Goal: Task Accomplishment & Management: Manage account settings

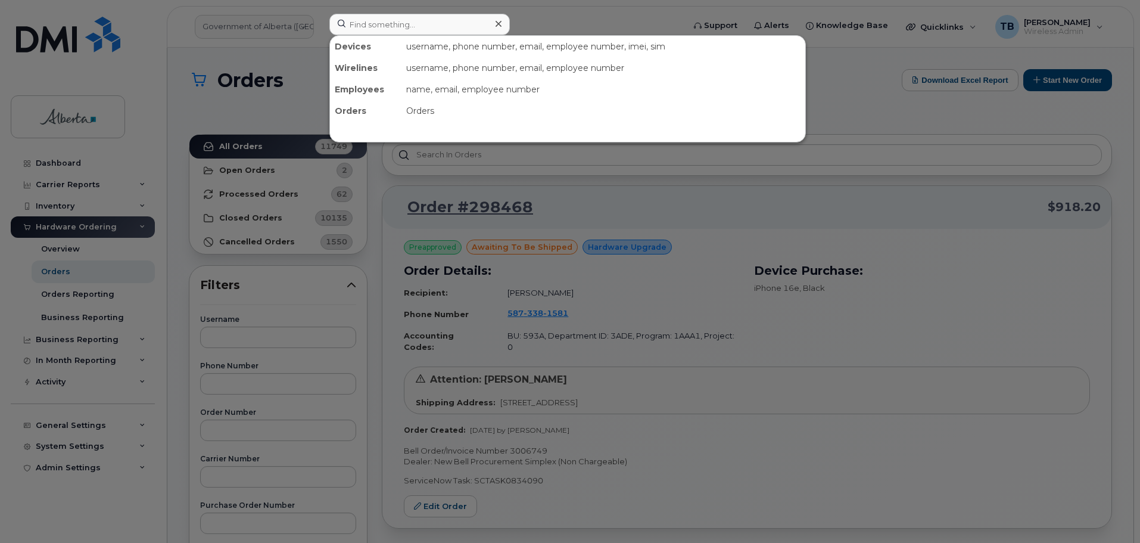
scroll to position [167, 0]
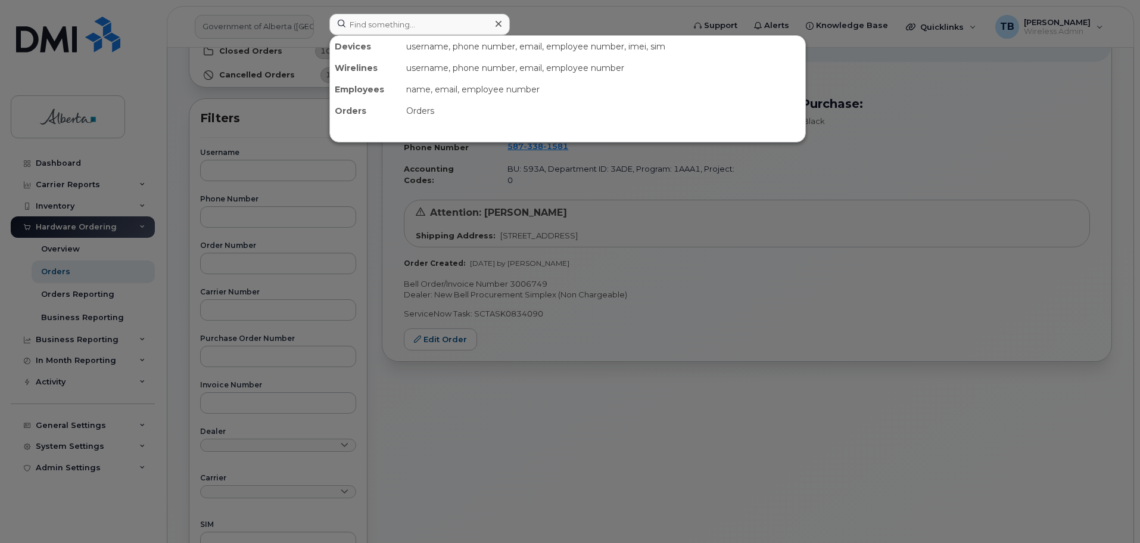
click at [372, 28] on input at bounding box center [419, 24] width 181 height 21
type input "7802891632"
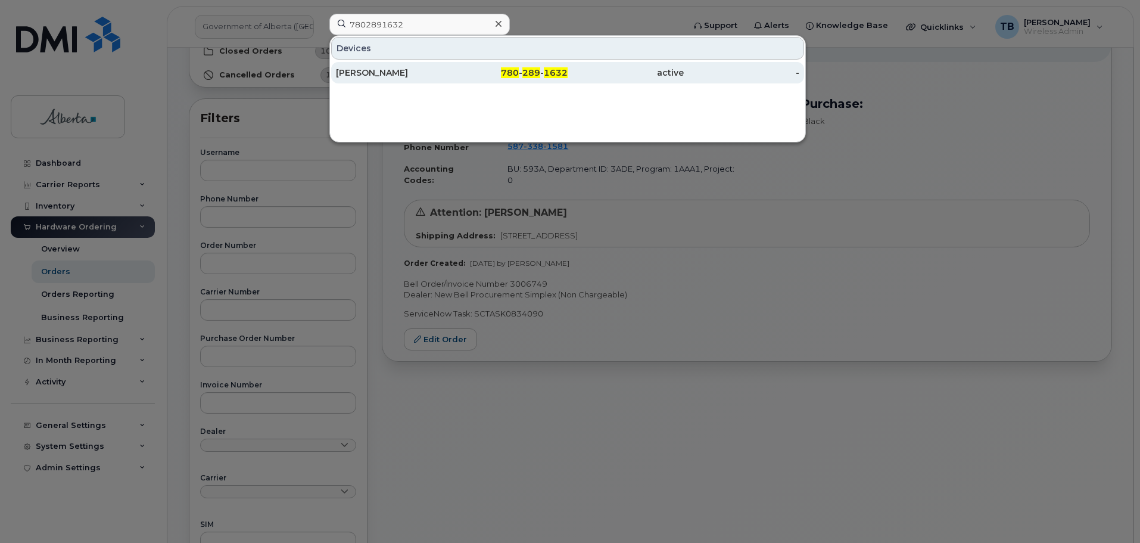
click at [371, 70] on div "Joffre Hotz" at bounding box center [394, 73] width 116 height 12
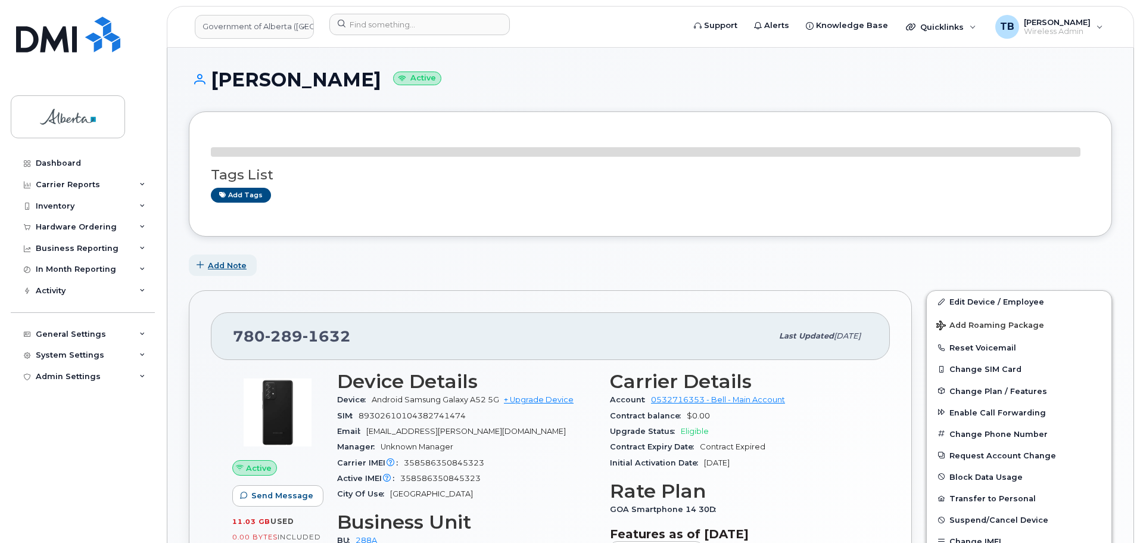
click at [237, 264] on span "Add Note" at bounding box center [227, 265] width 39 height 11
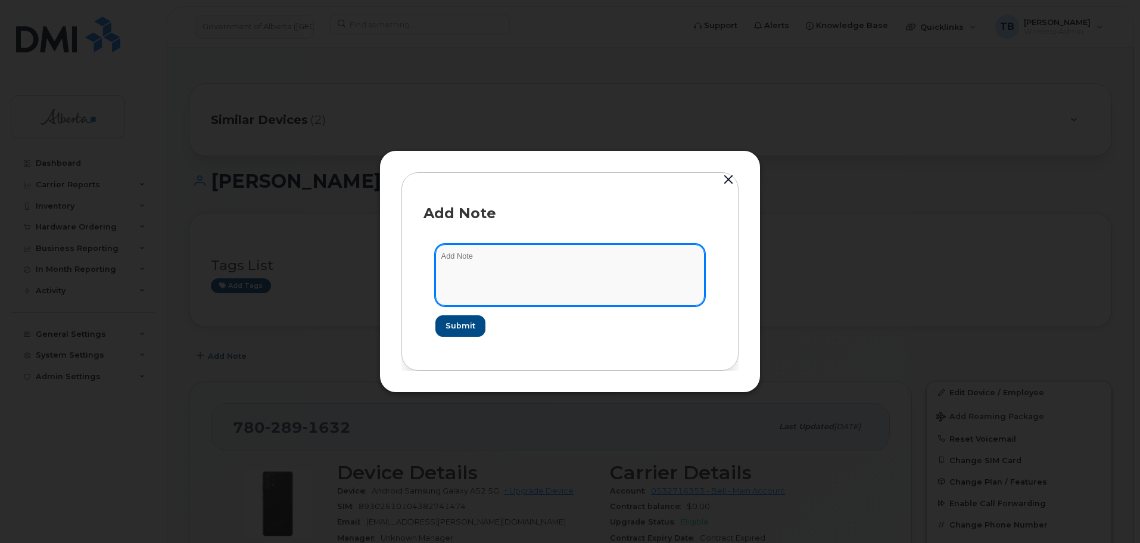
click at [449, 266] on textarea at bounding box center [570, 274] width 269 height 61
paste textarea "SCTASK0831510"
paste textarea "Plan Financial Codes- 7802891632 Android Samsung Galaxy A52 IMEI 35858635084532…"
type textarea "SCTASK0831510 Plan Financial Codes- 7802891632 Android Samsung Galaxy A52 IMEI …"
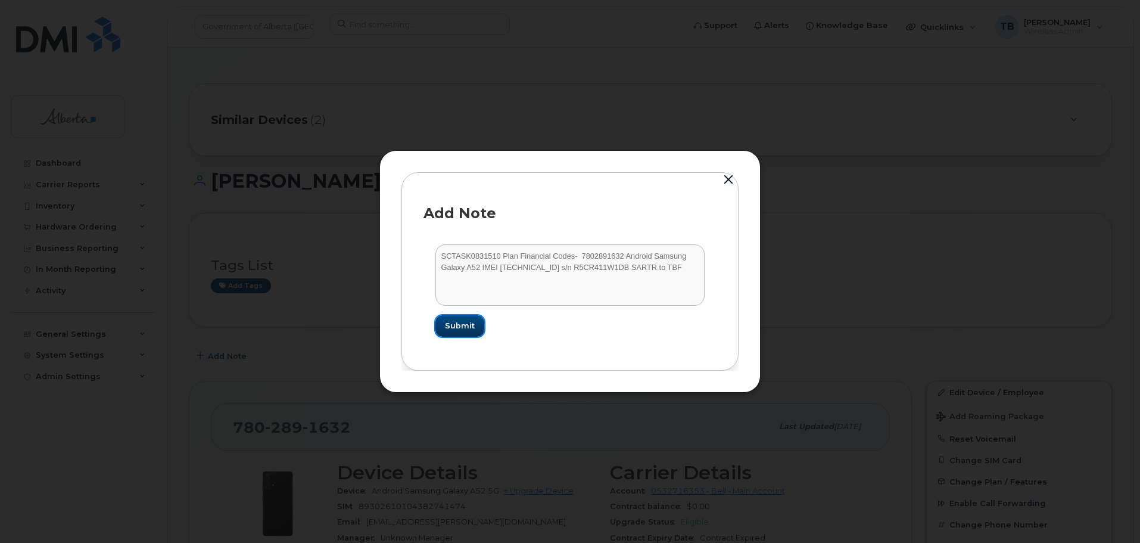
click at [458, 324] on span "Submit" at bounding box center [460, 325] width 30 height 11
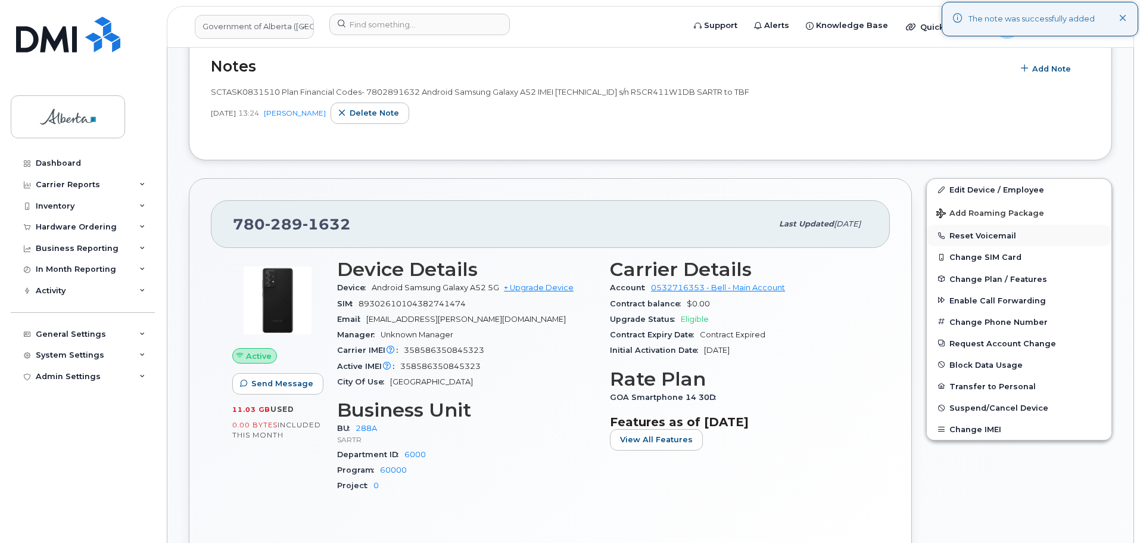
scroll to position [357, 0]
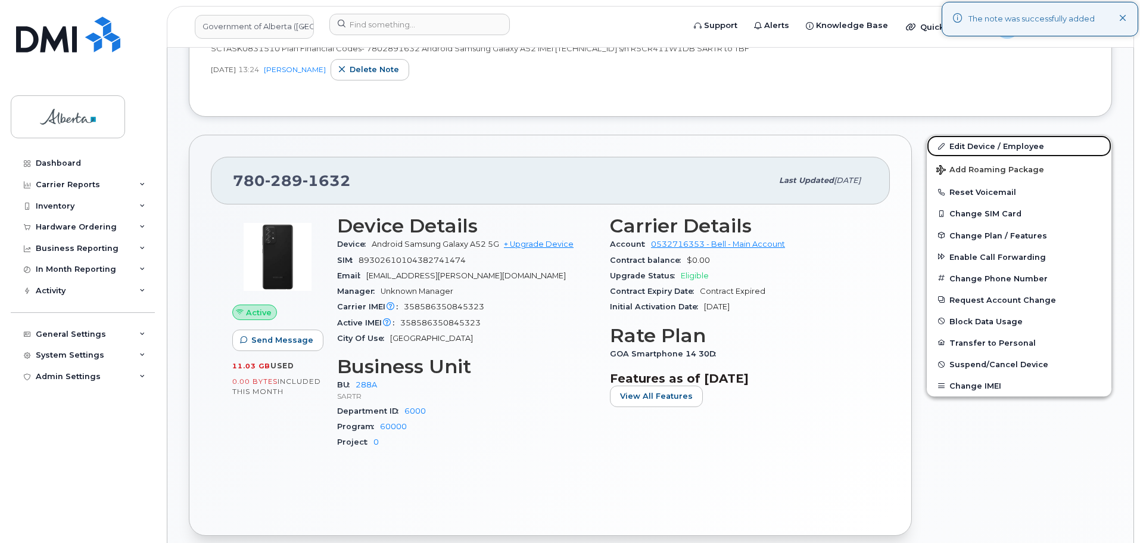
drag, startPoint x: 978, startPoint y: 145, endPoint x: 769, endPoint y: 151, distance: 209.2
click at [978, 145] on link "Edit Device / Employee" at bounding box center [1019, 145] width 185 height 21
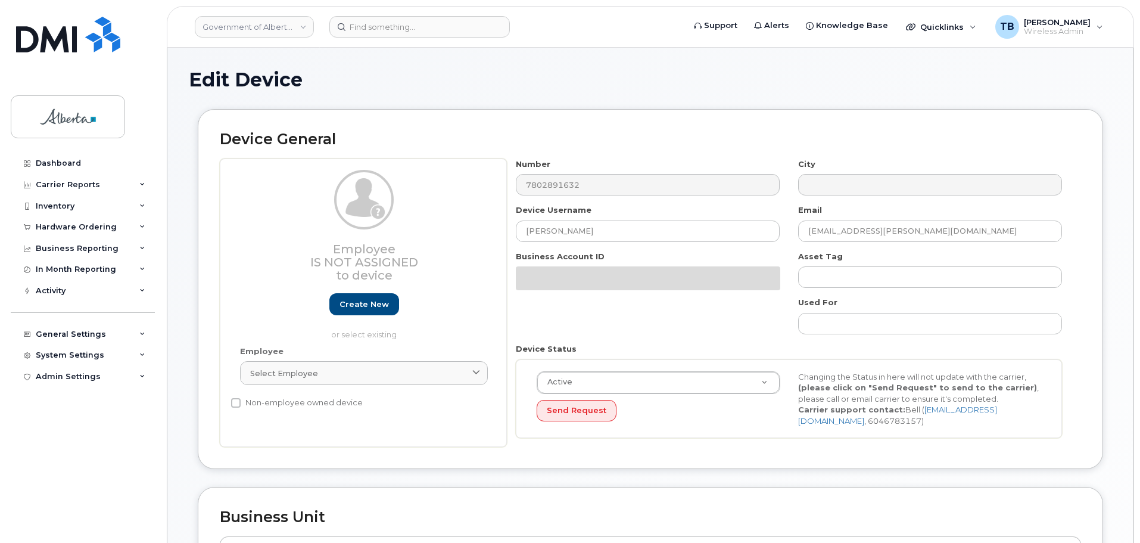
select select "4120332"
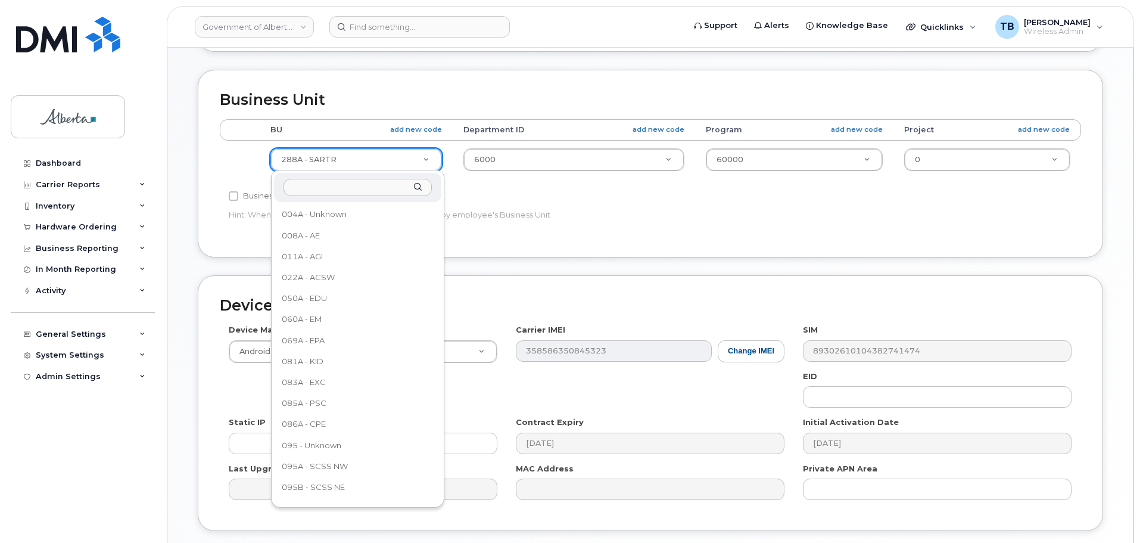
scroll to position [325, 0]
type input "5"
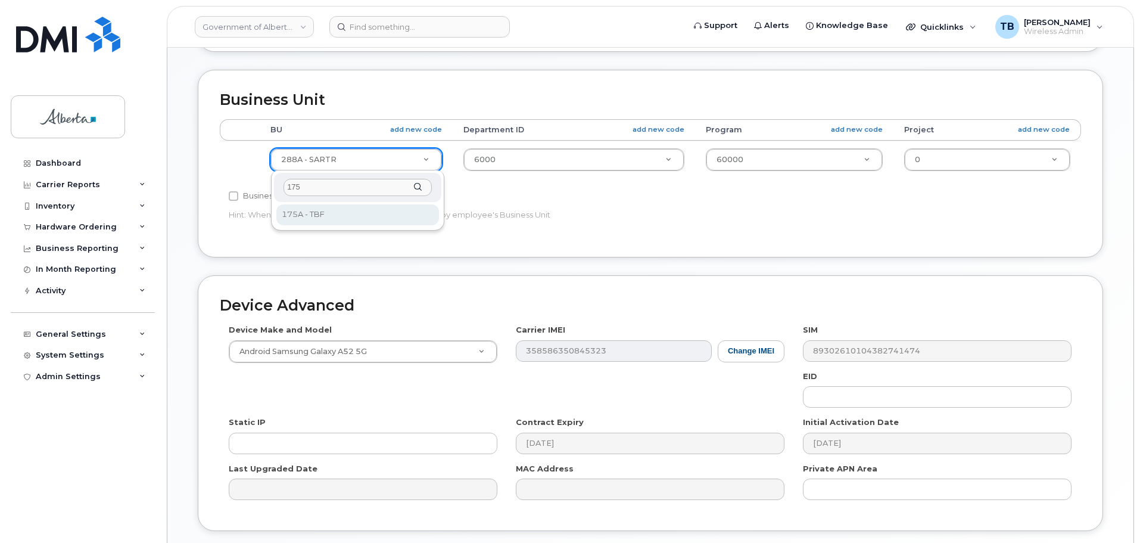
type input "175"
select select "4749753"
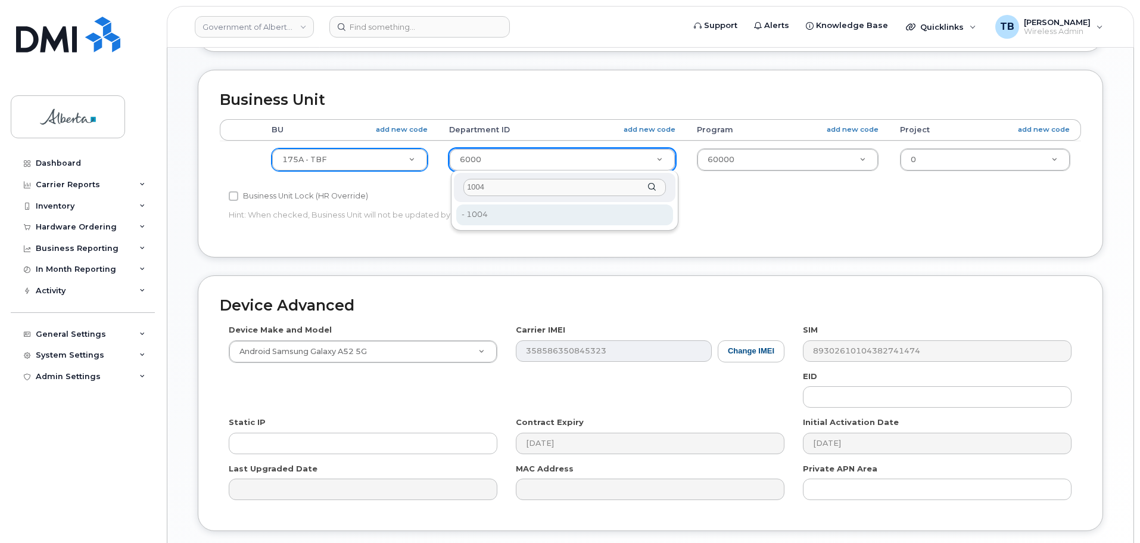
type input "1004"
drag, startPoint x: 551, startPoint y: 218, endPoint x: 729, endPoint y: 167, distance: 184.6
type input "4752467"
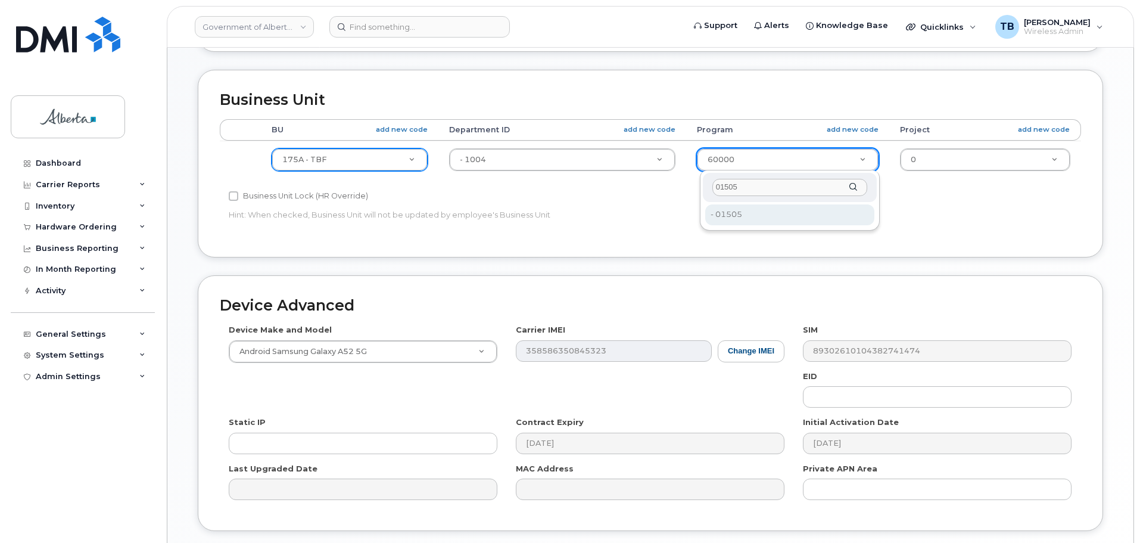
type input "01505"
drag, startPoint x: 746, startPoint y: 216, endPoint x: 856, endPoint y: 206, distance: 110.1
type input "4753471"
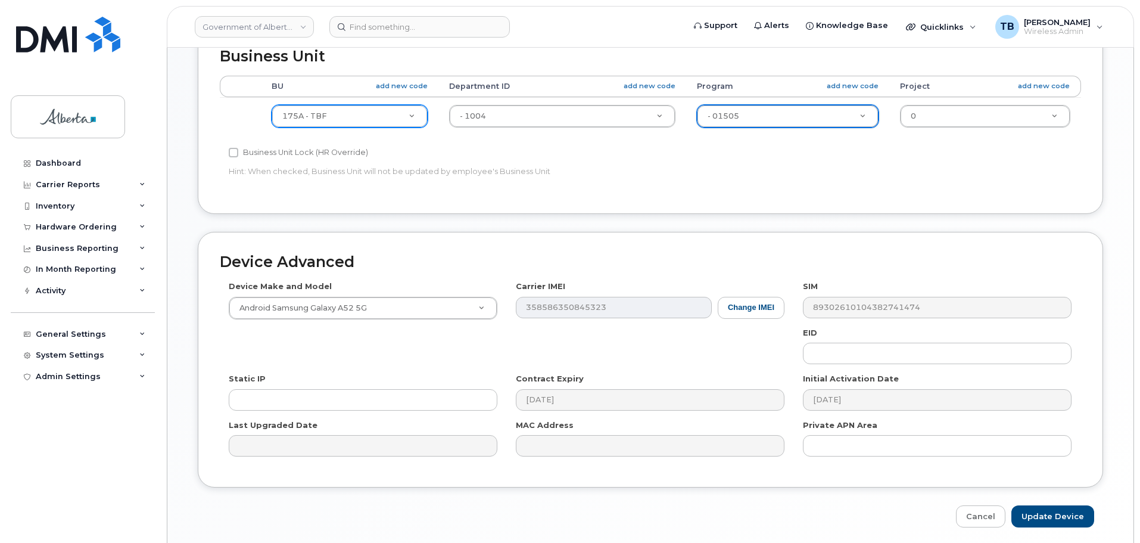
scroll to position [505, 0]
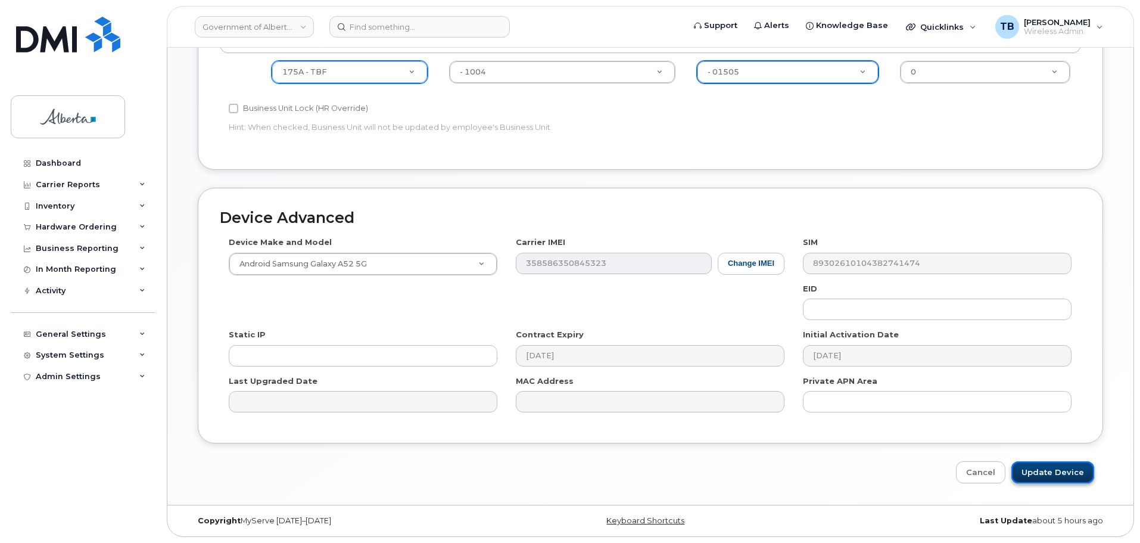
click at [1034, 471] on input "Update Device" at bounding box center [1053, 472] width 83 height 22
type input "Saving..."
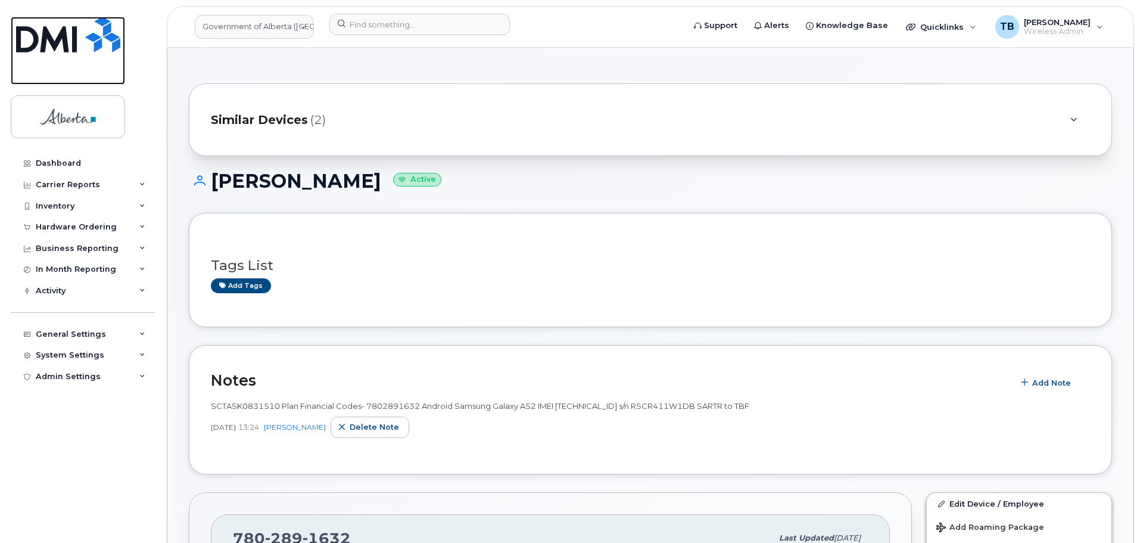
click at [52, 54] on link at bounding box center [68, 51] width 114 height 68
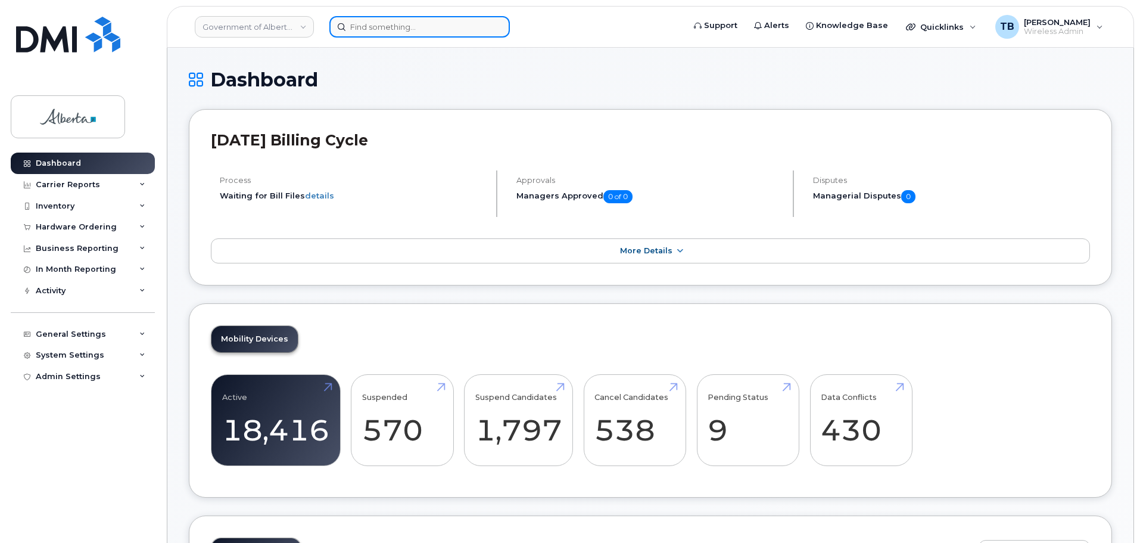
click at [369, 26] on input at bounding box center [419, 26] width 181 height 21
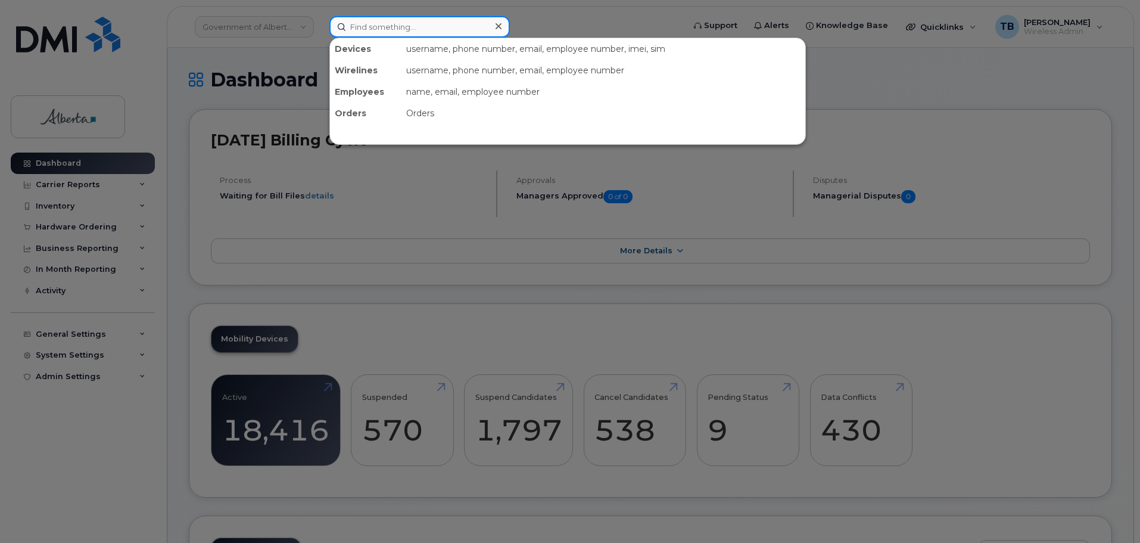
paste input "7806865249"
type input "7806865249"
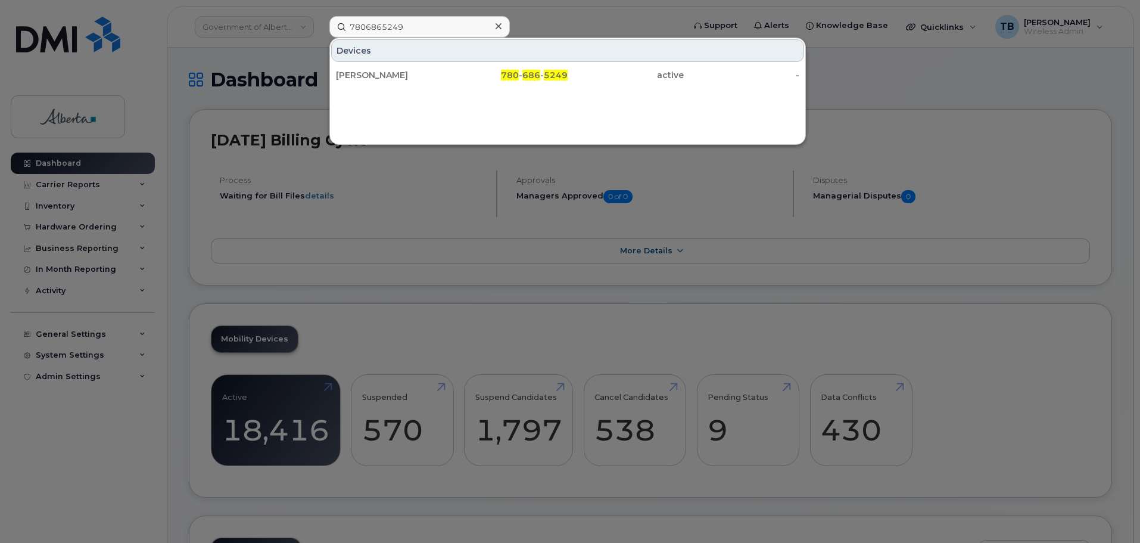
drag, startPoint x: 366, startPoint y: 60, endPoint x: 273, endPoint y: 1, distance: 110.1
click at [360, 70] on div "[PERSON_NAME]" at bounding box center [394, 75] width 116 height 12
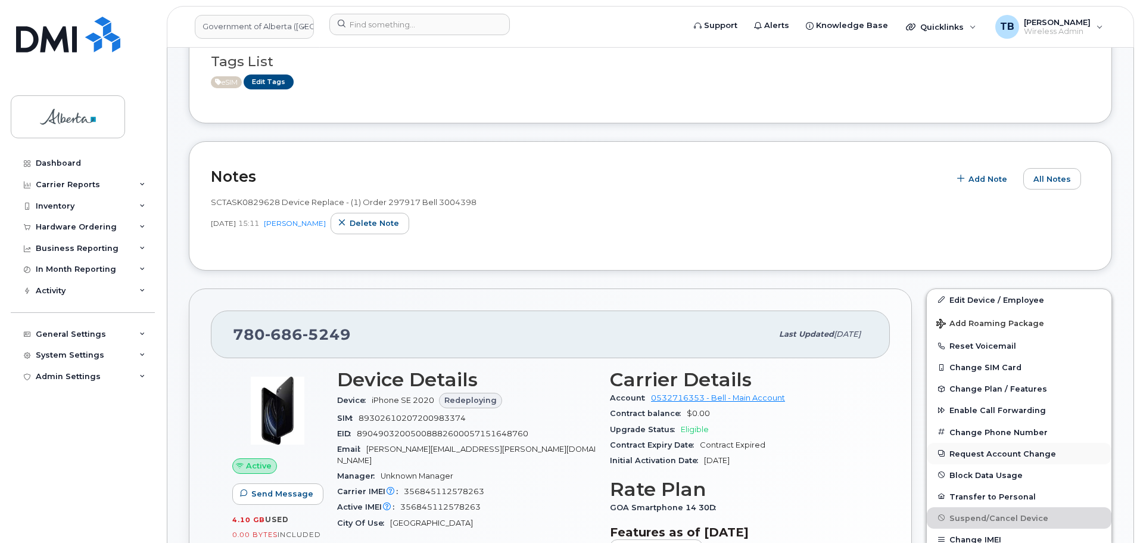
scroll to position [238, 0]
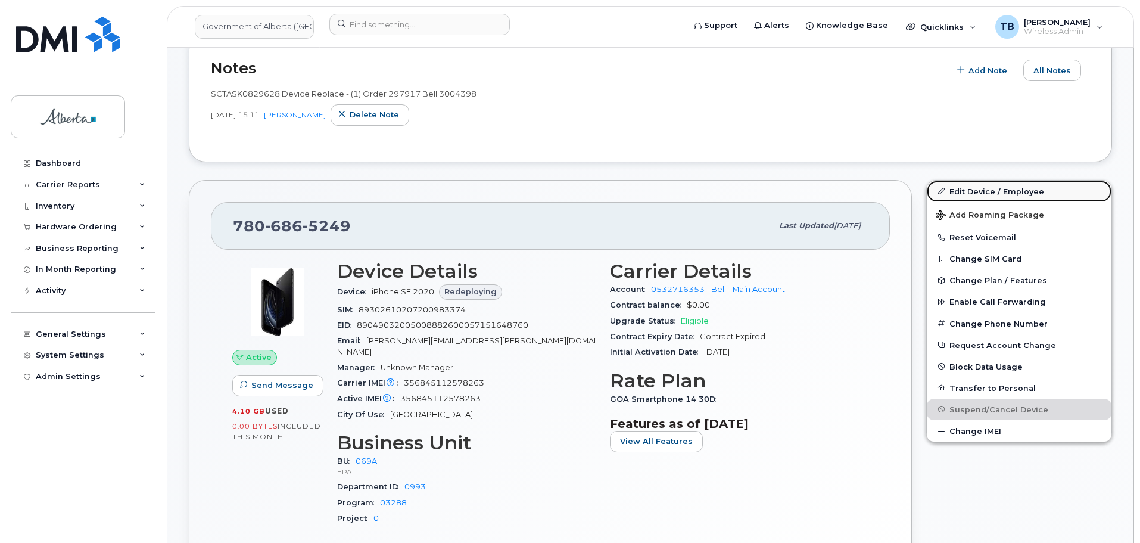
click at [978, 191] on link "Edit Device / Employee" at bounding box center [1019, 191] width 185 height 21
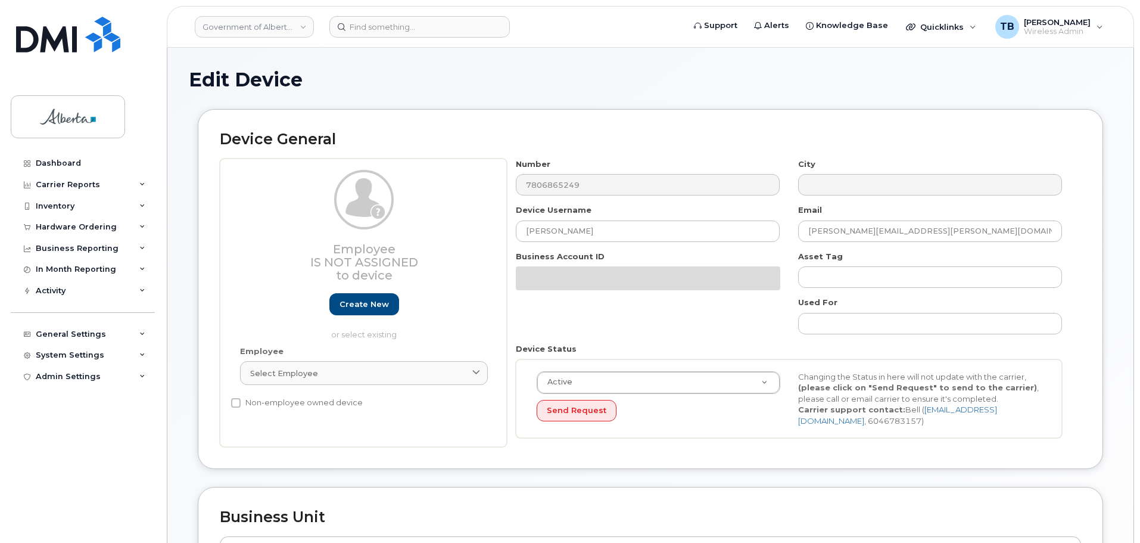
select select "4120331"
click at [640, 114] on div "Device General Employee Is not assigned to device Create new or select existing…" at bounding box center [651, 289] width 906 height 360
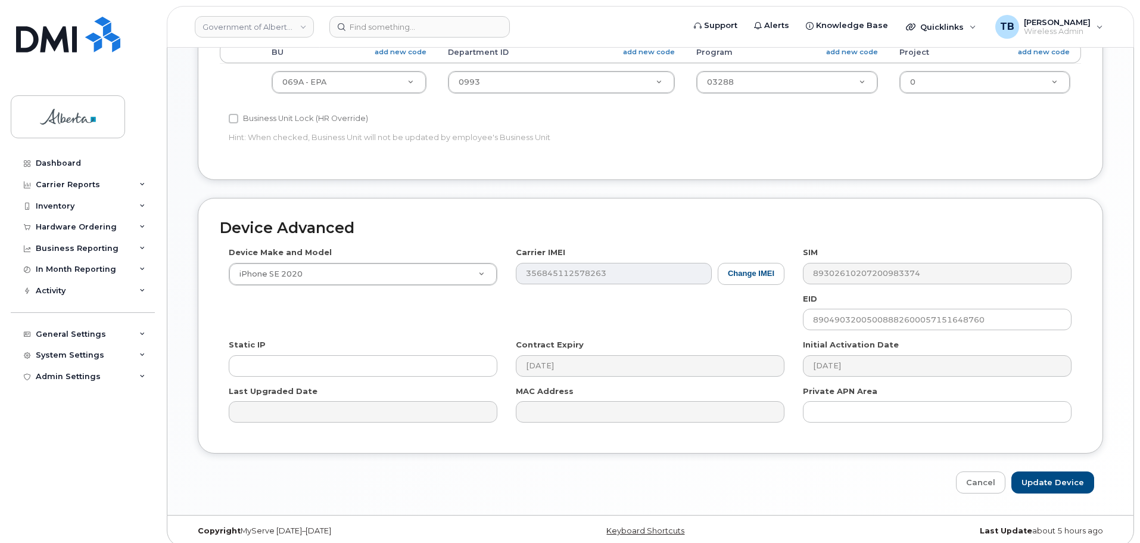
scroll to position [505, 0]
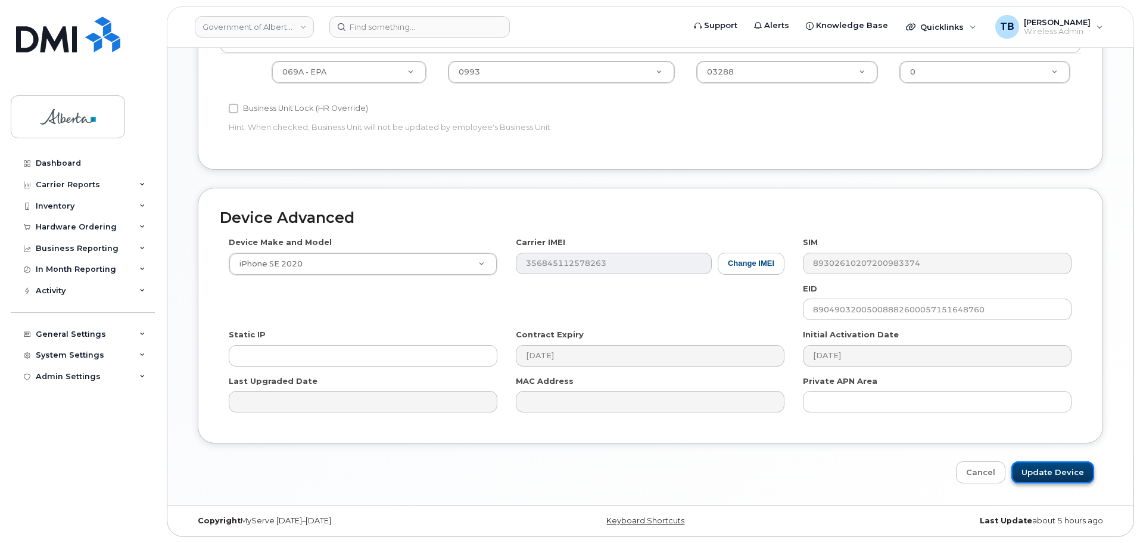
click at [1047, 474] on input "Update Device" at bounding box center [1053, 472] width 83 height 22
type input "Saving..."
